Goal: Task Accomplishment & Management: Use online tool/utility

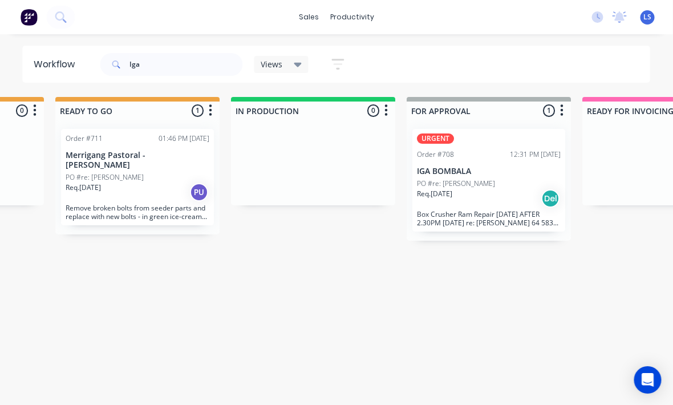
scroll to position [15, 494]
click at [152, 54] on input "Iga" at bounding box center [186, 64] width 113 height 23
click at [157, 62] on input "Iga" at bounding box center [186, 64] width 113 height 23
click at [146, 64] on input "Iga" at bounding box center [186, 64] width 113 height 23
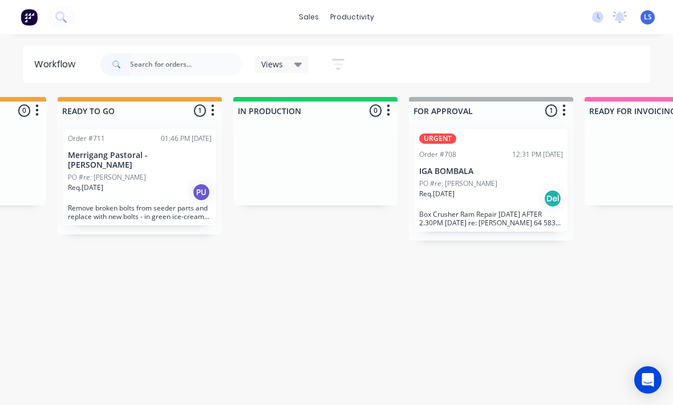
scroll to position [15, 0]
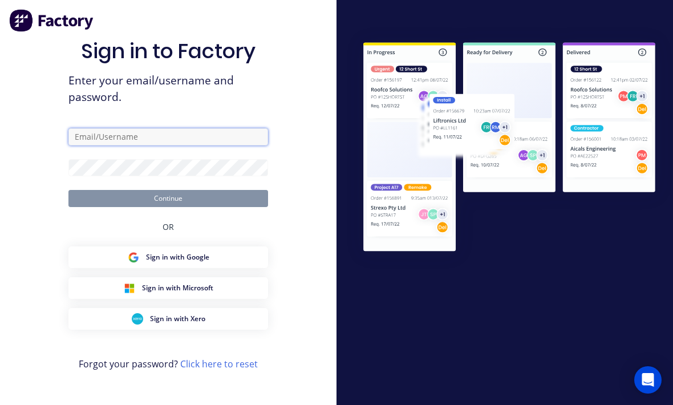
click at [129, 136] on input "text" at bounding box center [167, 136] width 199 height 17
type input "[EMAIL_ADDRESS][DOMAIN_NAME]"
click at [168, 201] on button "Continue" at bounding box center [167, 198] width 199 height 17
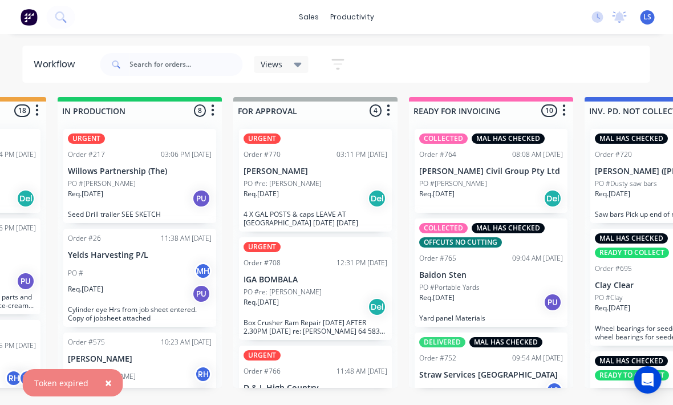
scroll to position [15, 677]
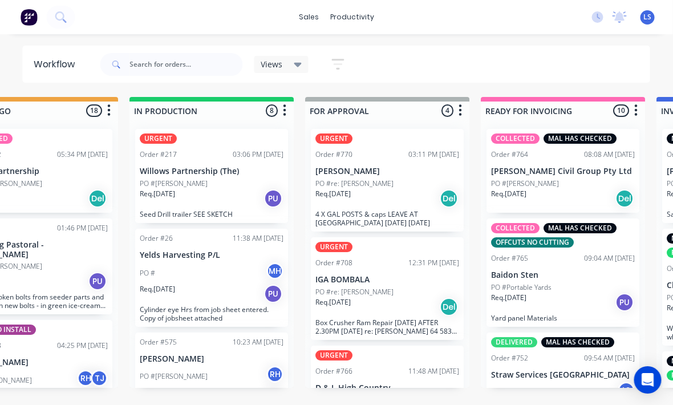
click at [191, 189] on div "Req. [DATE] PU" at bounding box center [212, 198] width 144 height 19
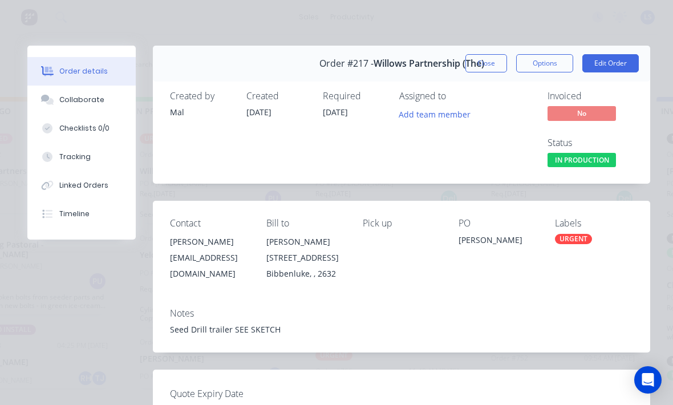
scroll to position [67, 0]
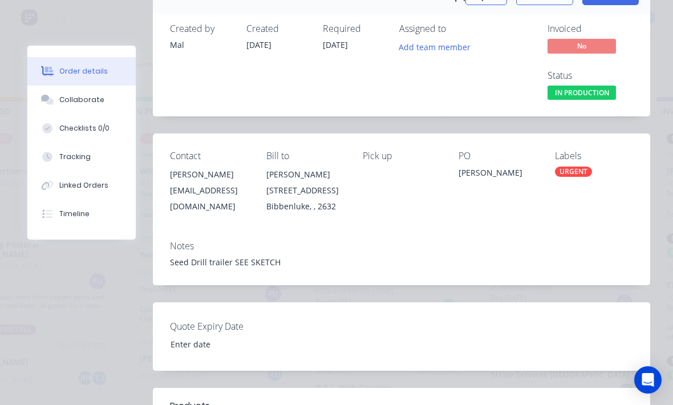
click at [74, 154] on div "Tracking" at bounding box center [74, 157] width 31 height 10
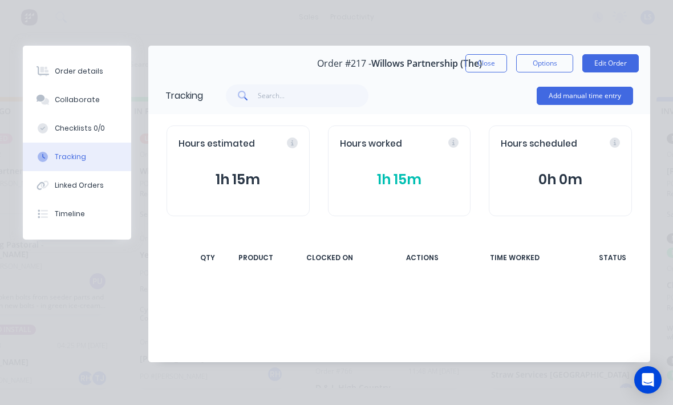
scroll to position [0, 0]
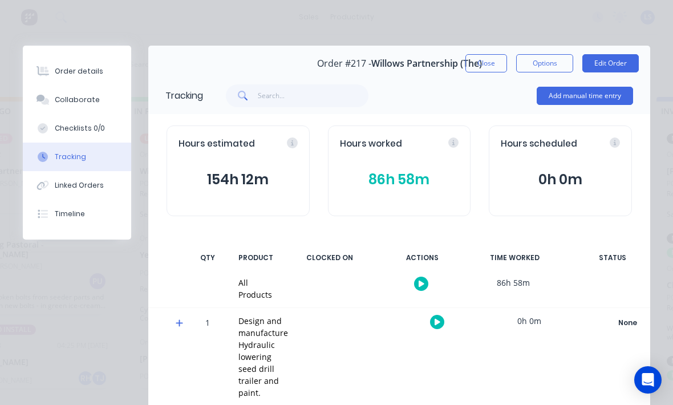
click at [584, 97] on button "Add manual time entry" at bounding box center [584, 96] width 96 height 18
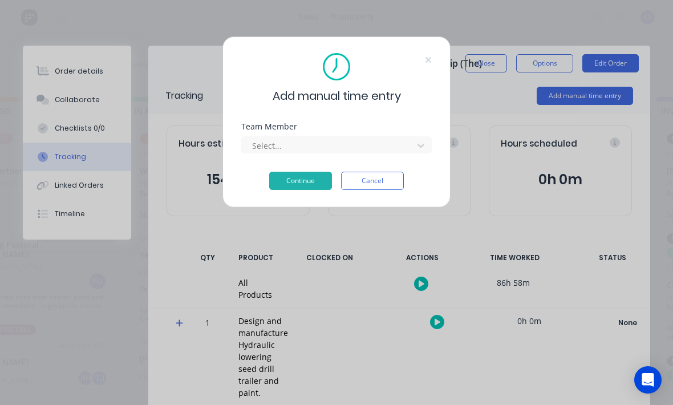
click at [294, 136] on div "Select..." at bounding box center [336, 143] width 190 height 20
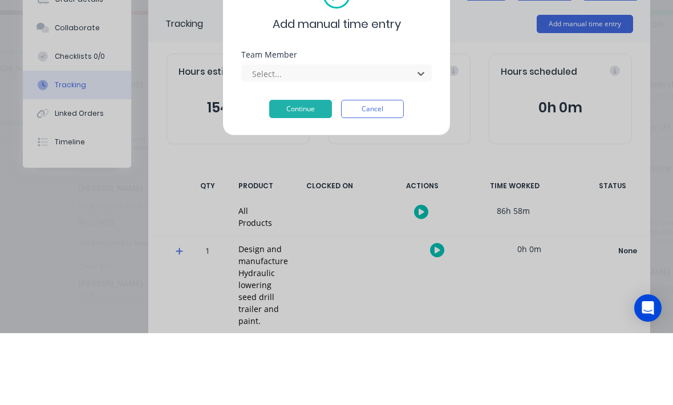
scroll to position [80, 0]
click at [128, 401] on div "[PERSON_NAME]" at bounding box center [204, 411] width 673 height 21
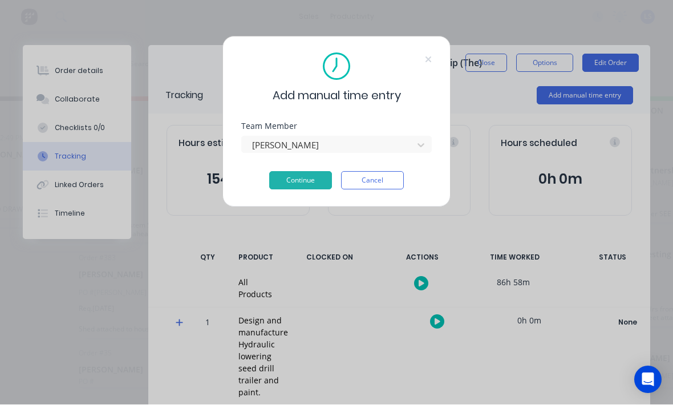
click at [309, 179] on button "Continue" at bounding box center [300, 181] width 63 height 18
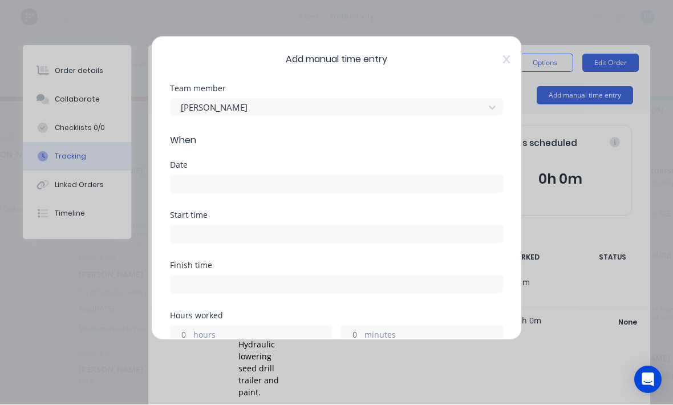
click at [199, 177] on input at bounding box center [336, 184] width 332 height 17
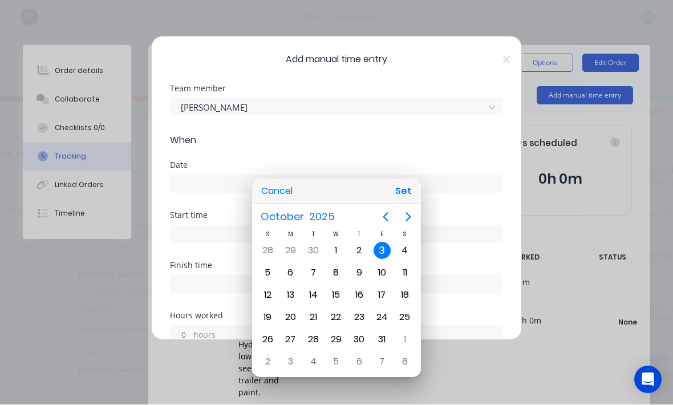
click at [410, 192] on button "Set" at bounding box center [403, 191] width 26 height 21
type input "[DATE]"
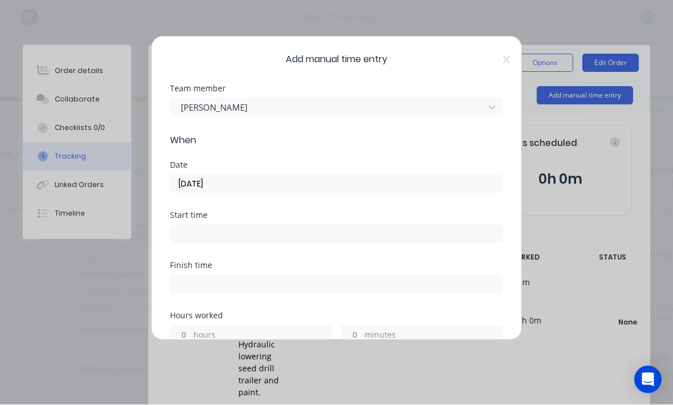
click at [337, 234] on input at bounding box center [336, 234] width 332 height 17
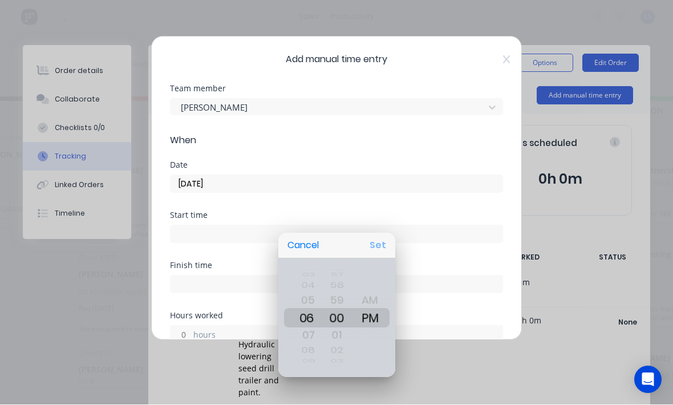
click at [381, 245] on button "Set" at bounding box center [378, 245] width 26 height 21
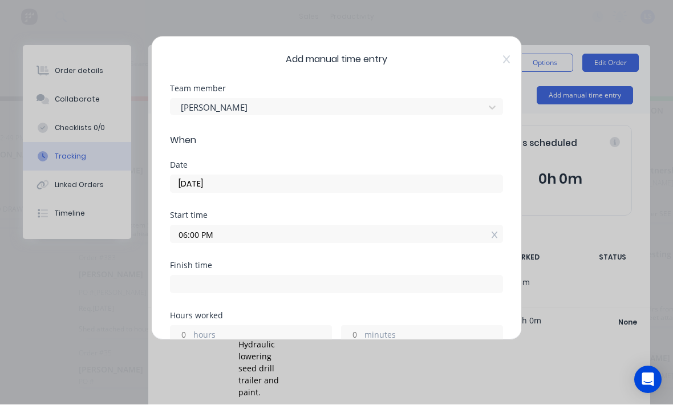
click at [341, 238] on input "06:00 PM" at bounding box center [336, 234] width 332 height 17
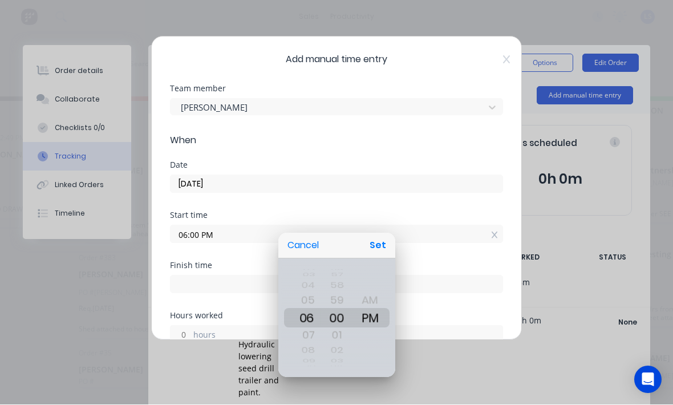
click at [380, 250] on button "Set" at bounding box center [378, 245] width 26 height 21
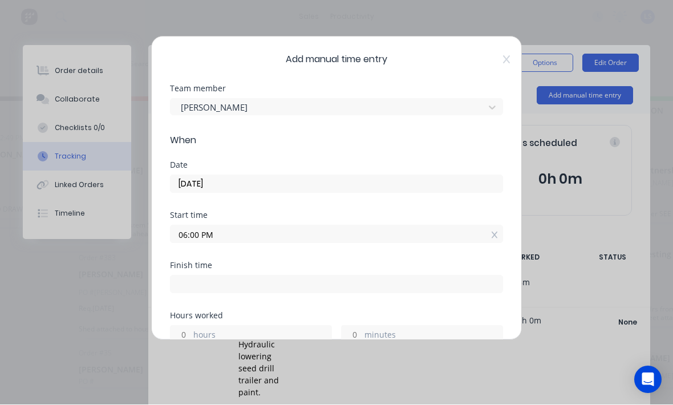
click at [327, 239] on input "06:00 PM" at bounding box center [336, 234] width 332 height 17
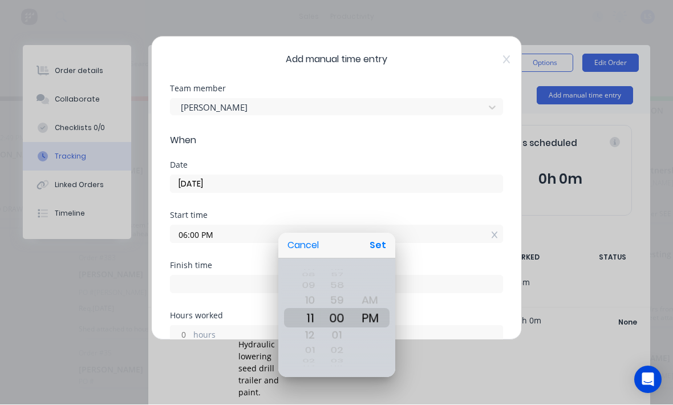
click at [389, 247] on button "Set" at bounding box center [378, 245] width 26 height 21
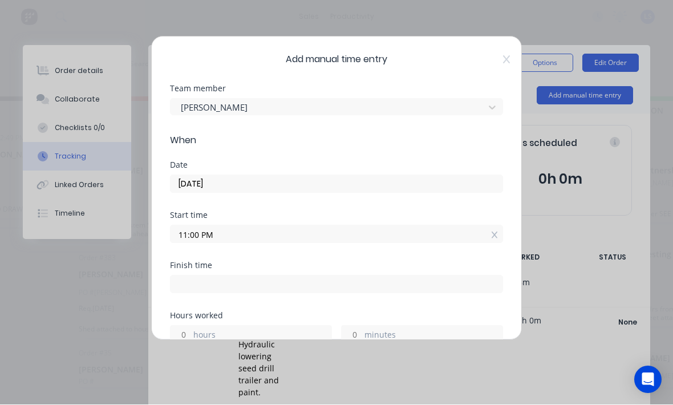
click at [354, 233] on input "11:00 PM" at bounding box center [336, 234] width 332 height 17
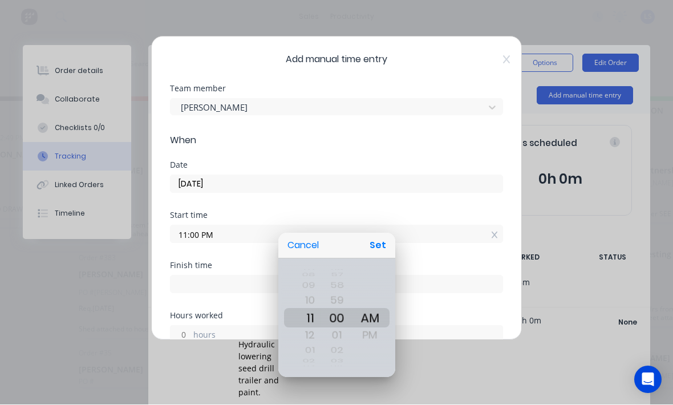
click at [378, 239] on button "Set" at bounding box center [378, 245] width 26 height 21
type input "11:00 AM"
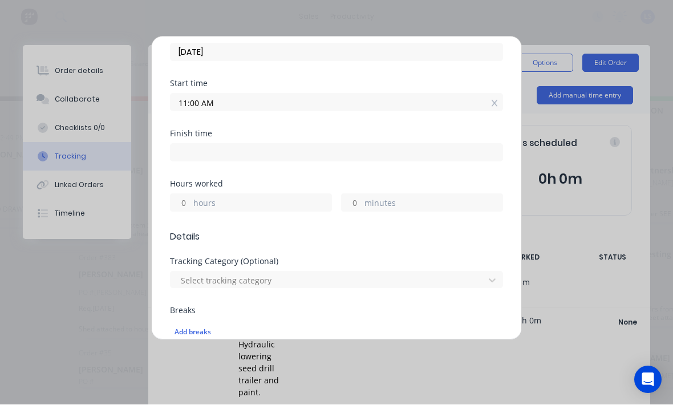
scroll to position [131, 0]
click at [295, 205] on label "hours" at bounding box center [262, 205] width 138 height 14
click at [190, 205] on input "hours" at bounding box center [180, 203] width 20 height 17
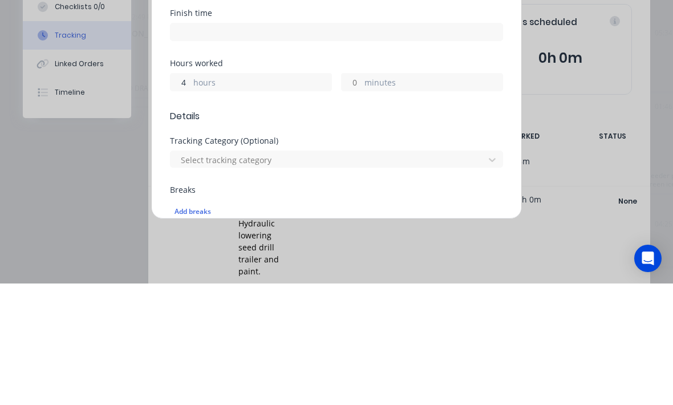
type input "4"
click at [457, 198] on label "minutes" at bounding box center [433, 205] width 138 height 14
click at [361, 195] on input "minutes" at bounding box center [351, 203] width 20 height 17
type input "03:00 PM"
type input "3"
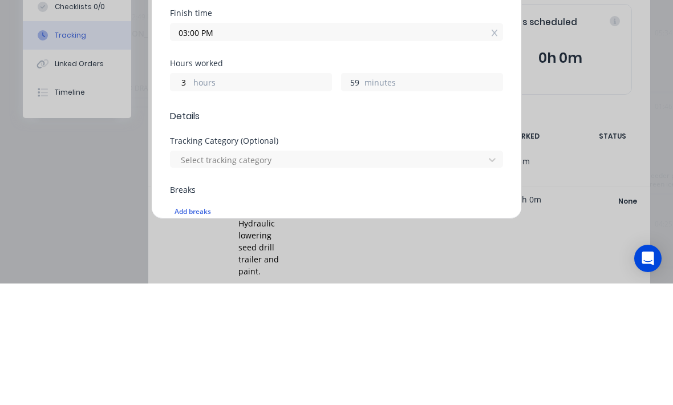
type input "5"
type input "16"
click at [262, 192] on div "3 hours 16 minutes" at bounding box center [336, 202] width 333 height 21
type input "02:16 PM"
type input "15"
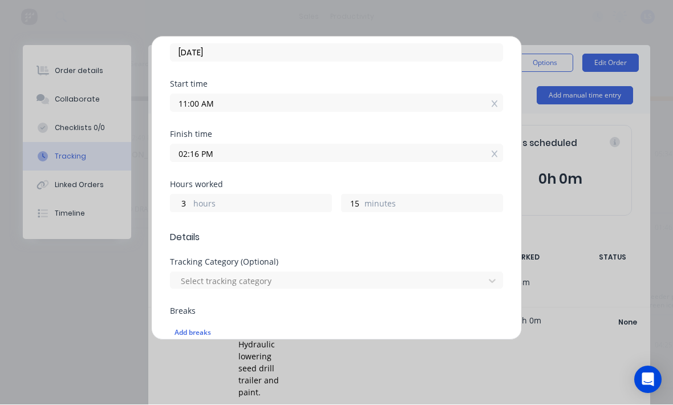
click at [234, 202] on label "hours" at bounding box center [262, 205] width 138 height 14
click at [190, 202] on input "3" at bounding box center [180, 203] width 20 height 17
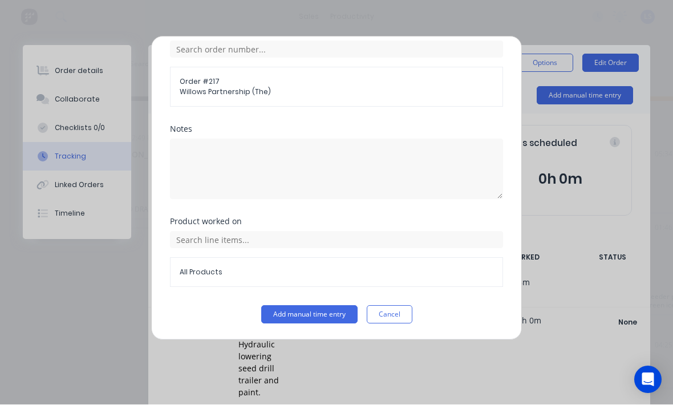
scroll to position [467, 0]
type input "1"
click at [337, 315] on button "Add manual time entry" at bounding box center [309, 314] width 96 height 18
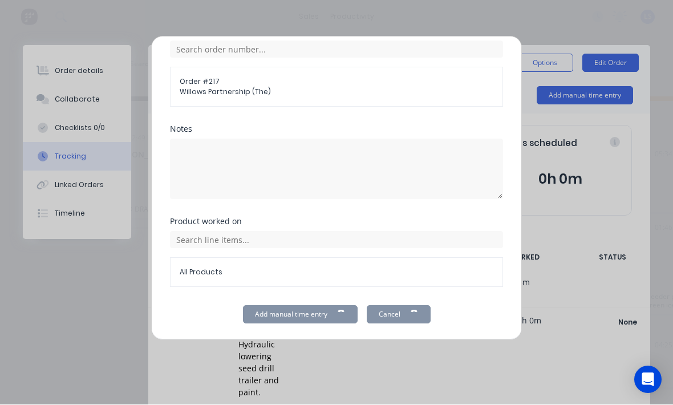
type input "12:15 PM"
type input "14"
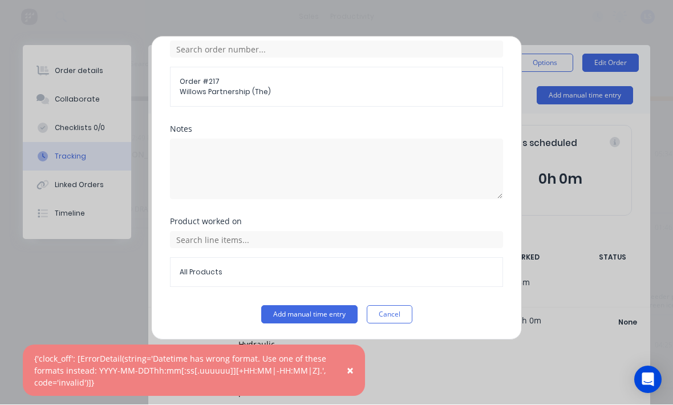
click at [320, 305] on button "Add manual time entry" at bounding box center [309, 314] width 96 height 18
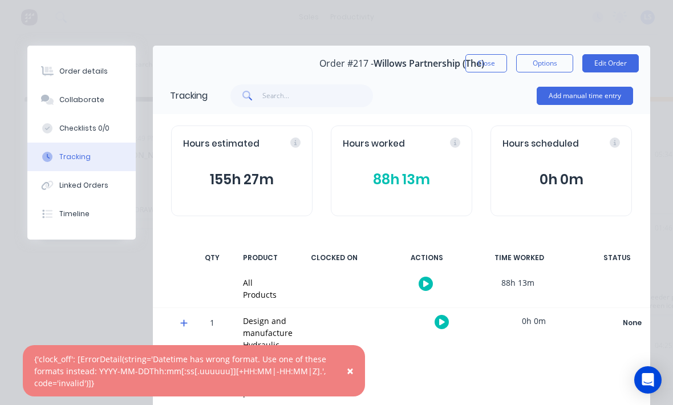
click at [415, 189] on button "88h 13m" at bounding box center [401, 180] width 117 height 22
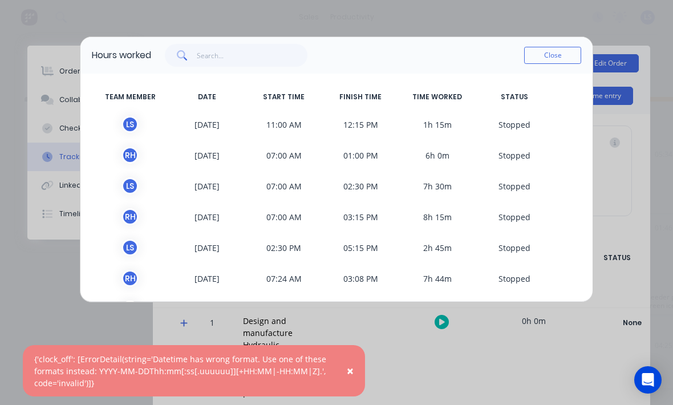
click at [569, 50] on button "Close" at bounding box center [552, 55] width 57 height 17
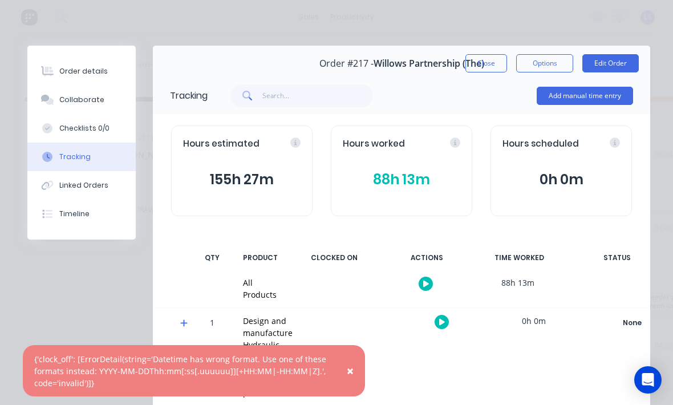
click at [607, 94] on button "Add manual time entry" at bounding box center [584, 96] width 96 height 18
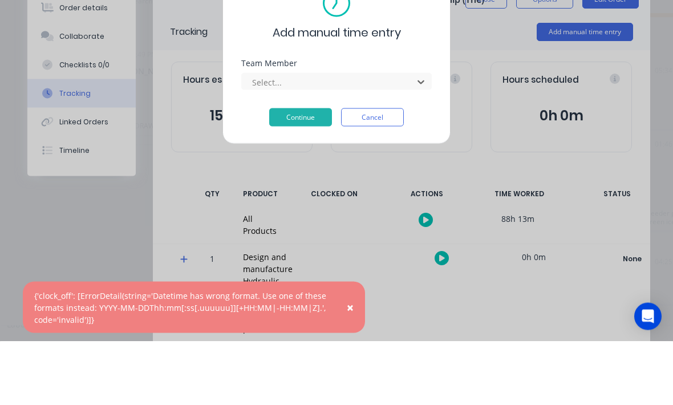
scroll to position [54, 0]
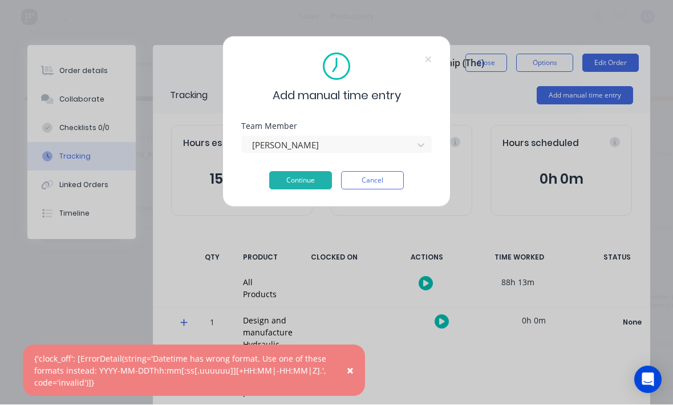
click at [324, 180] on button "Continue" at bounding box center [300, 181] width 63 height 18
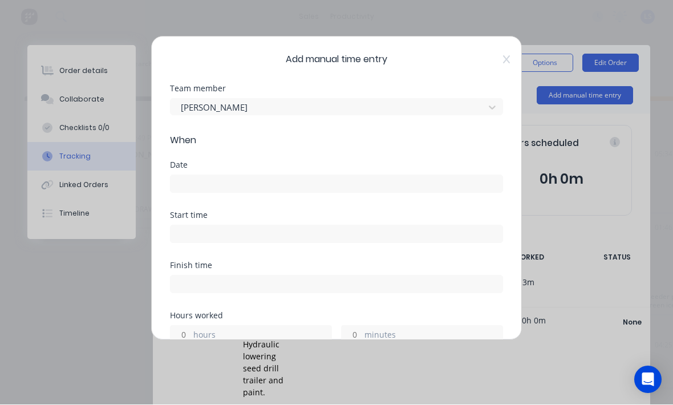
click at [318, 186] on input at bounding box center [336, 184] width 332 height 17
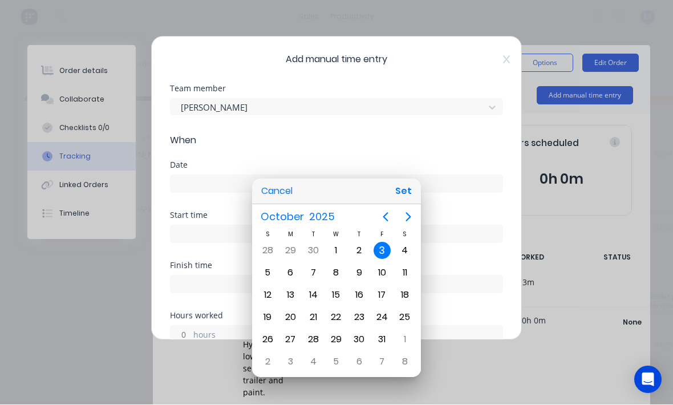
click at [409, 191] on button "Set" at bounding box center [403, 191] width 26 height 21
type input "[DATE]"
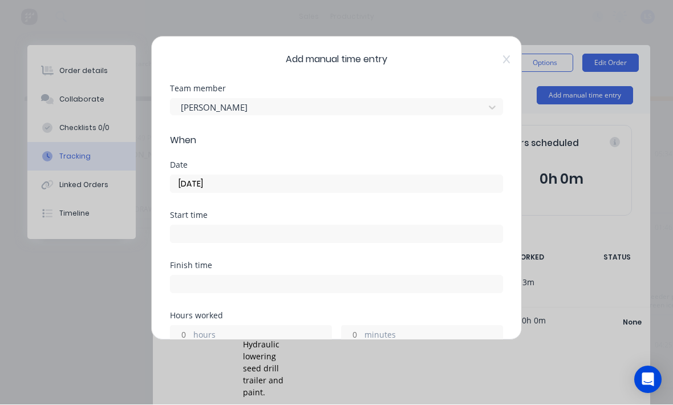
click at [364, 235] on input at bounding box center [336, 234] width 332 height 17
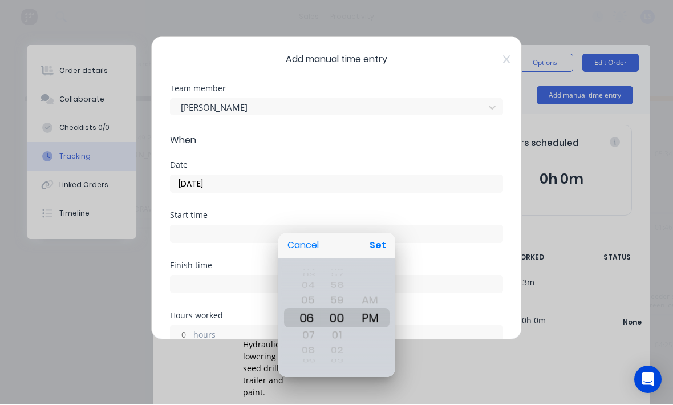
click at [382, 245] on button "Set" at bounding box center [378, 245] width 26 height 21
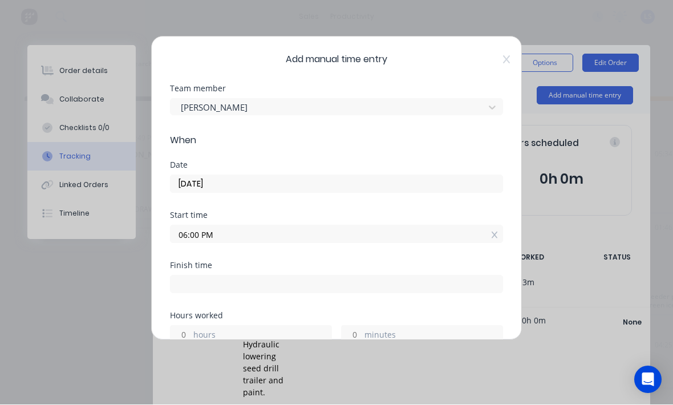
click at [355, 233] on input "06:00 PM" at bounding box center [336, 234] width 332 height 17
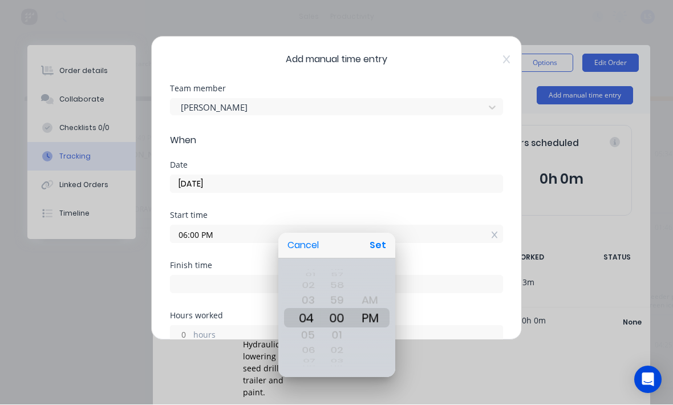
click at [388, 247] on button "Set" at bounding box center [378, 245] width 26 height 21
type input "04:00 PM"
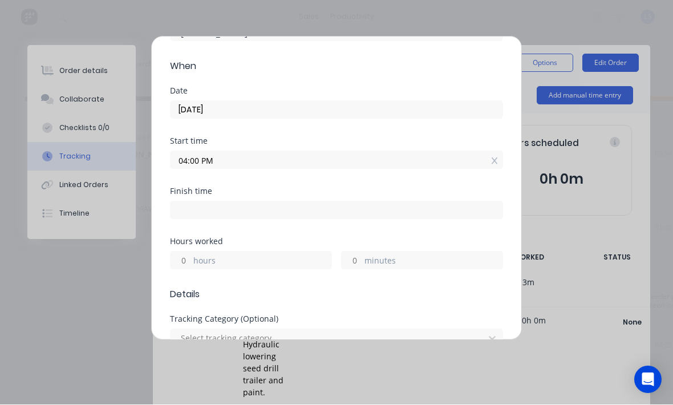
scroll to position [75, 0]
click at [311, 258] on label "hours" at bounding box center [262, 261] width 138 height 14
click at [190, 258] on input "hours" at bounding box center [180, 259] width 20 height 17
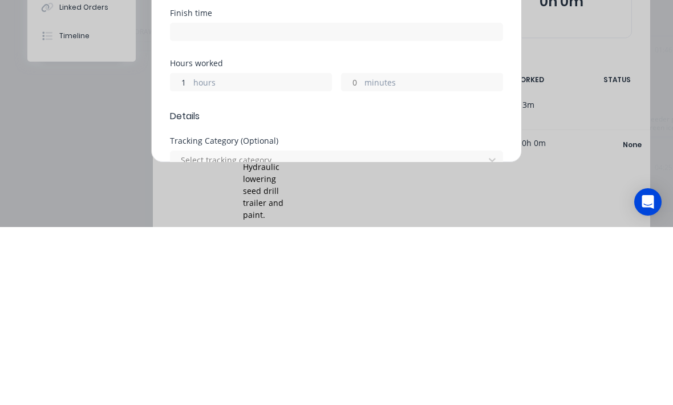
type input "1"
click at [389, 254] on label "minutes" at bounding box center [433, 261] width 138 height 14
click at [361, 251] on input "minutes" at bounding box center [351, 259] width 20 height 17
type input "05:00 PM"
type input "0"
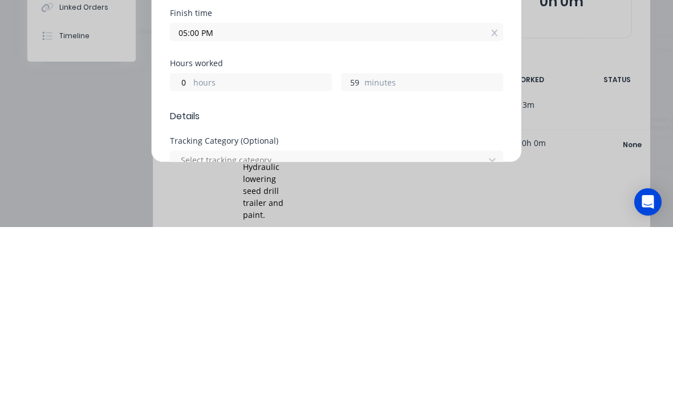
type input "5"
type input "46"
click at [297, 254] on label "hours" at bounding box center [262, 261] width 138 height 14
click at [190, 251] on input "0" at bounding box center [180, 259] width 20 height 17
type input "04:46 PM"
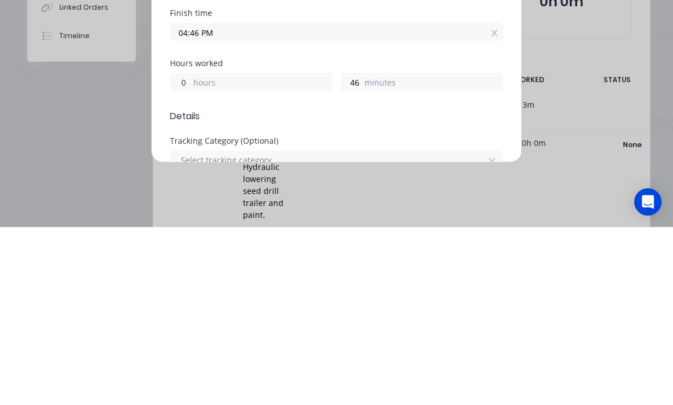
type input "45"
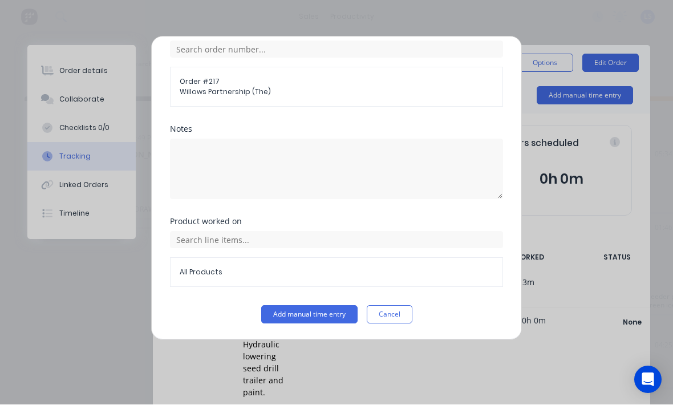
scroll to position [467, 0]
type input "1"
click at [319, 312] on button "Add manual time entry" at bounding box center [309, 314] width 96 height 18
type input "05:45 PM"
type input "44"
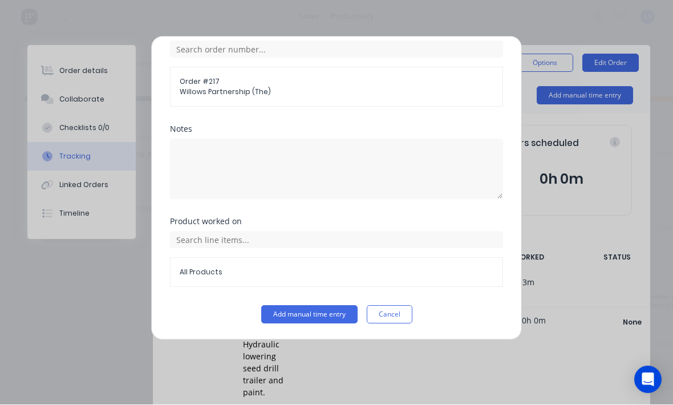
click at [311, 308] on button "Add manual time entry" at bounding box center [309, 314] width 96 height 18
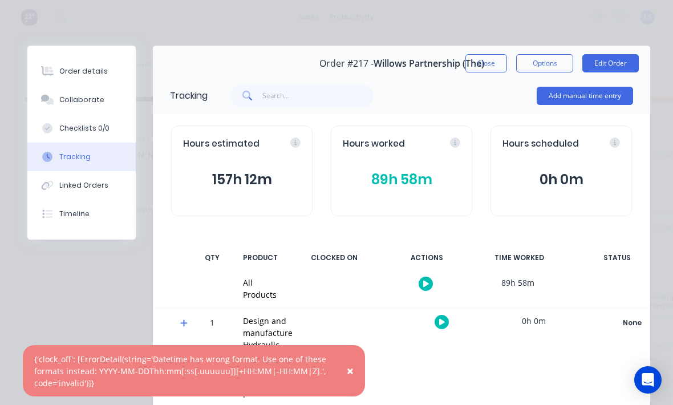
click at [101, 84] on button "Order details" at bounding box center [81, 71] width 108 height 28
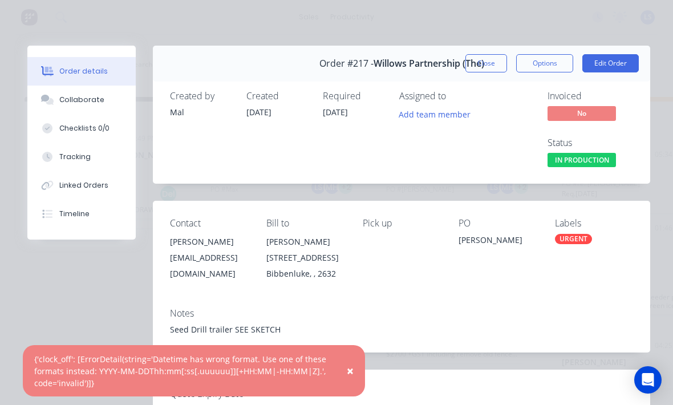
scroll to position [0, 0]
click at [484, 59] on button "Close" at bounding box center [486, 63] width 42 height 18
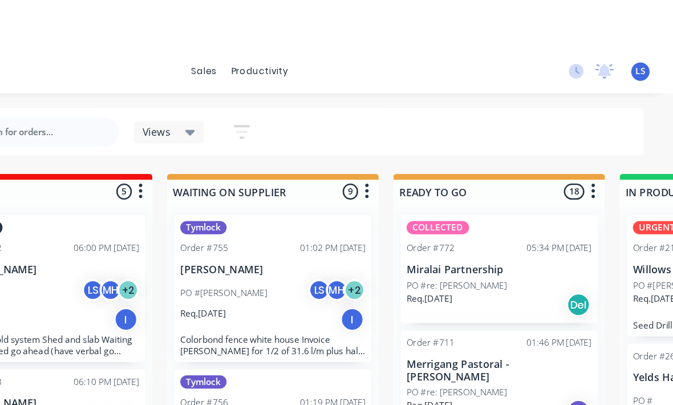
scroll to position [0, 133]
